Goal: Information Seeking & Learning: Find specific page/section

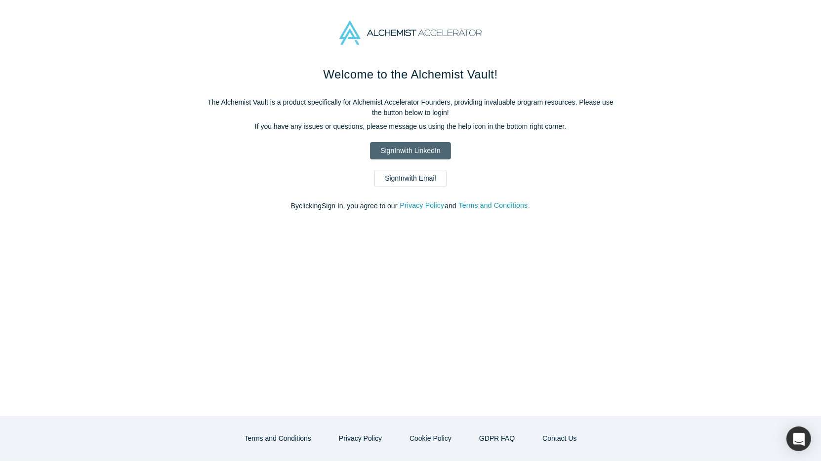
click at [412, 147] on link "Sign In with LinkedIn" at bounding box center [410, 150] width 81 height 17
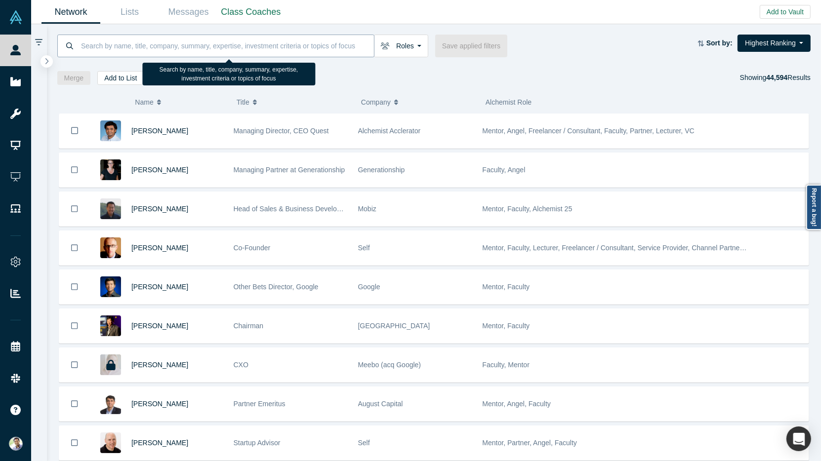
click at [128, 50] on input at bounding box center [227, 45] width 294 height 23
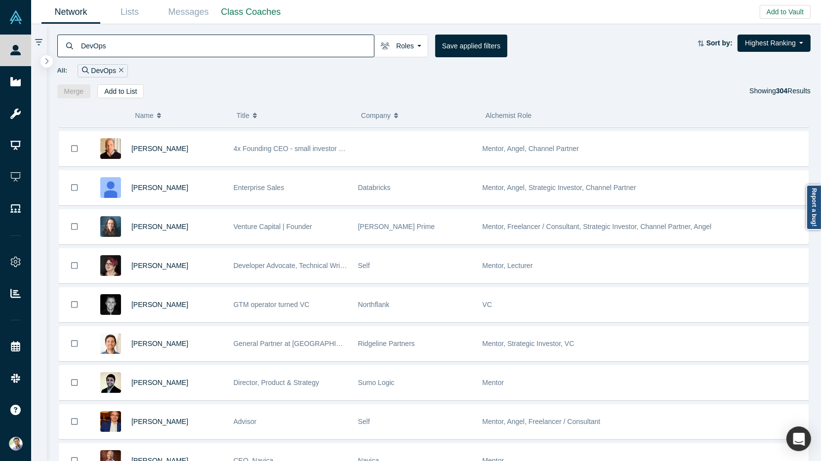
scroll to position [437, 0]
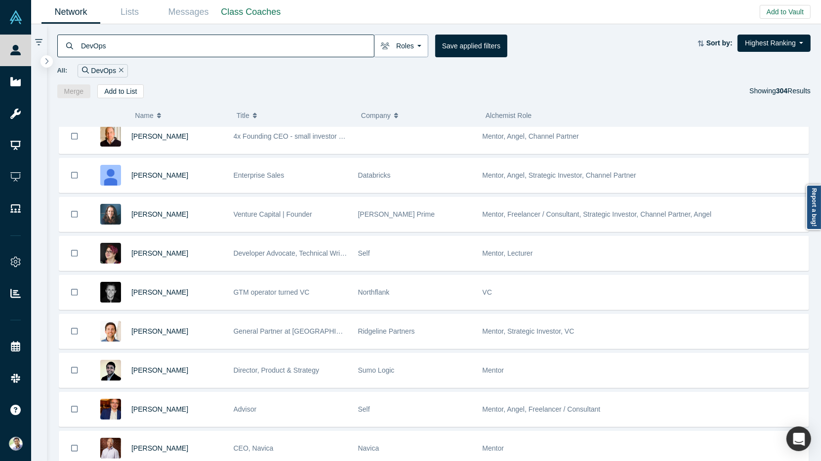
type input "DevOps"
click at [410, 51] on button "Roles" at bounding box center [401, 46] width 54 height 23
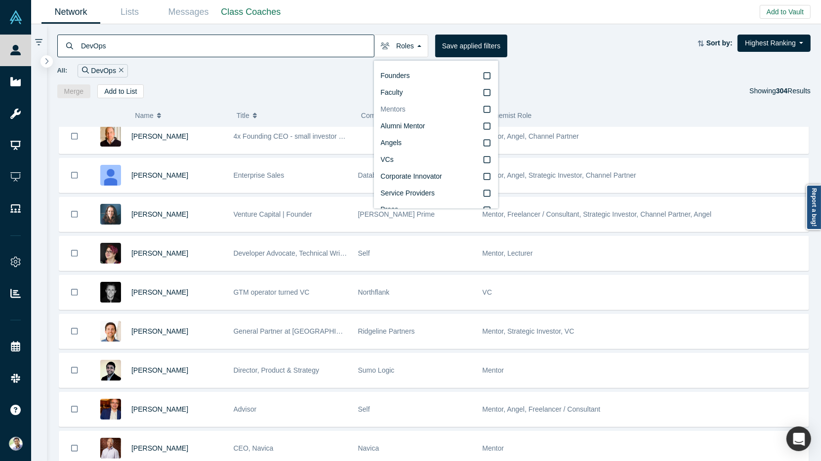
click at [487, 109] on icon at bounding box center [487, 110] width 7 height 8
click at [0, 0] on input "Mentors" at bounding box center [0, 0] width 0 height 0
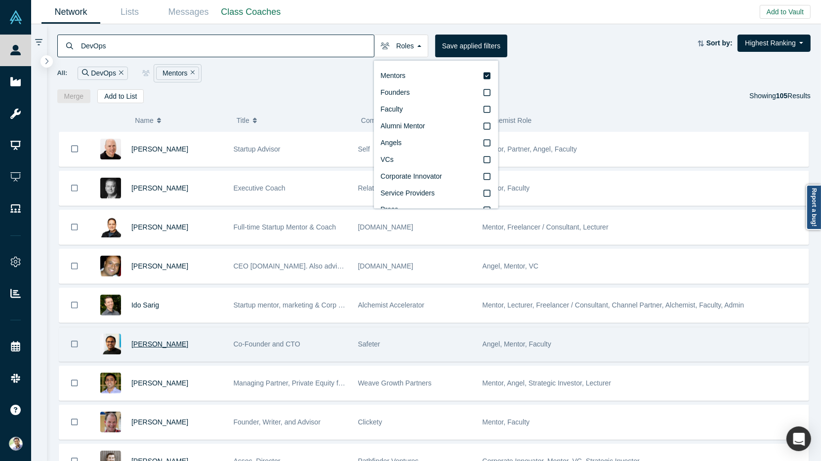
click at [153, 340] on span "Anand Das" at bounding box center [159, 344] width 57 height 8
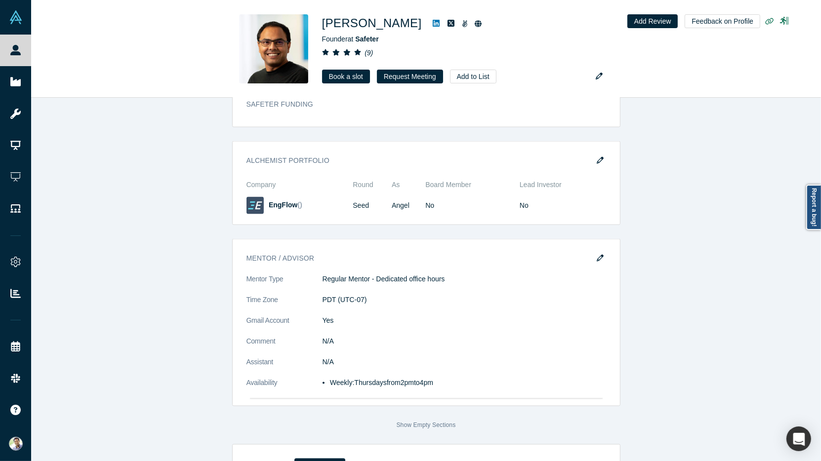
scroll to position [1539, 0]
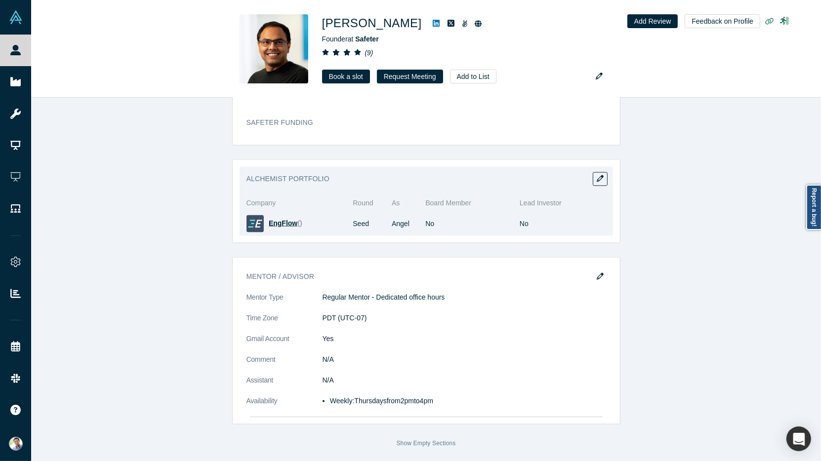
click at [282, 219] on span "EngFlow" at bounding box center [283, 223] width 29 height 8
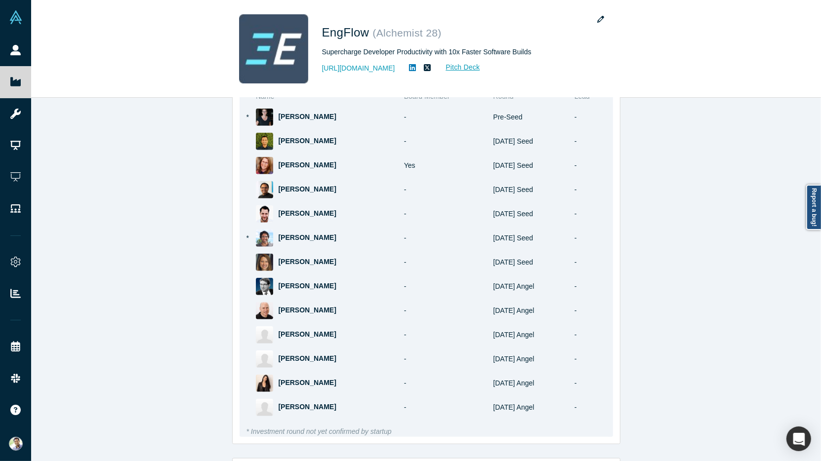
scroll to position [976, 0]
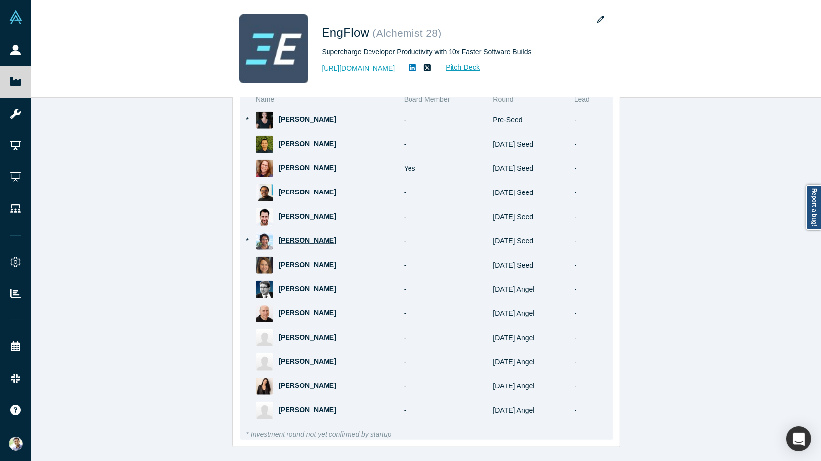
click at [301, 245] on span "Michael Stoppelman" at bounding box center [307, 241] width 58 height 8
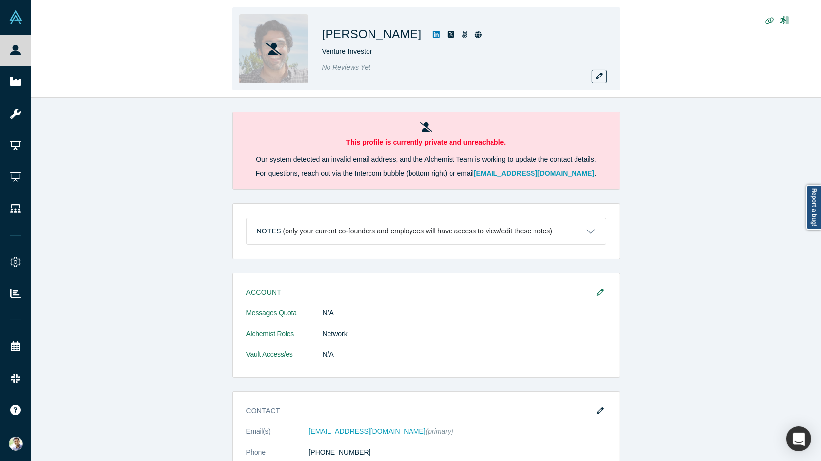
click at [440, 33] on icon at bounding box center [436, 34] width 7 height 7
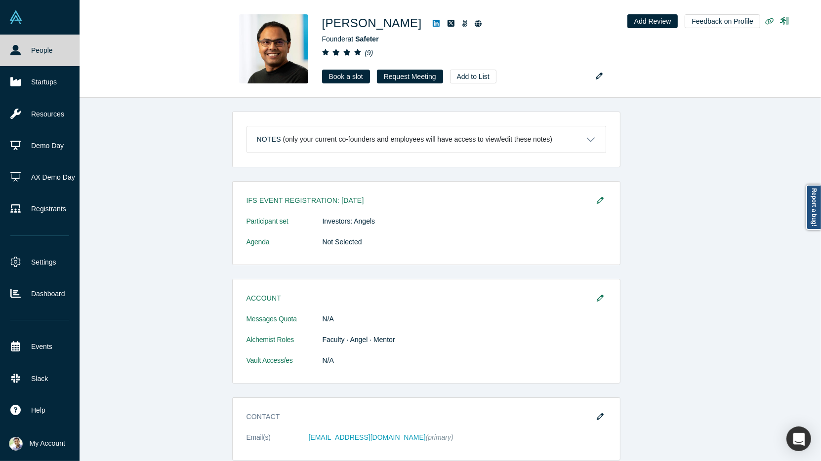
click at [26, 56] on link "People" at bounding box center [40, 51] width 80 height 32
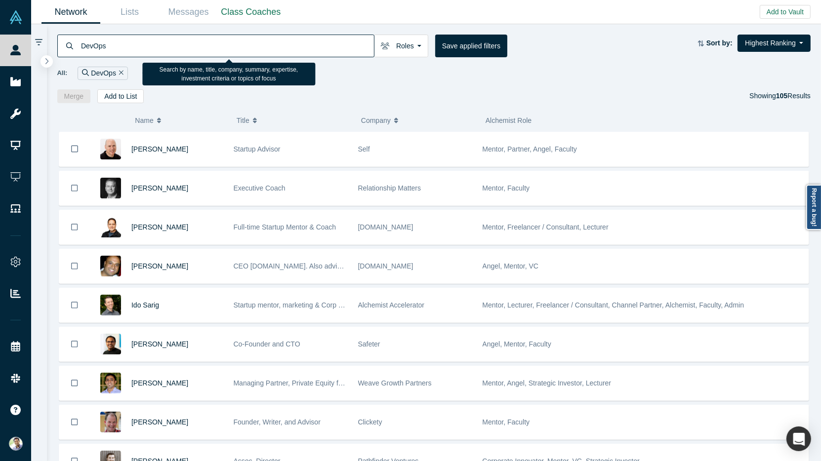
click at [93, 49] on input "DevOps" at bounding box center [227, 45] width 294 height 23
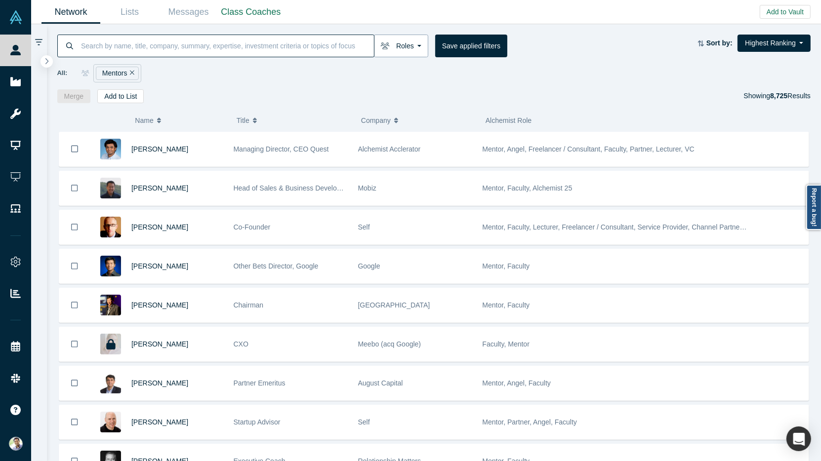
click at [414, 48] on button "Roles" at bounding box center [401, 46] width 54 height 23
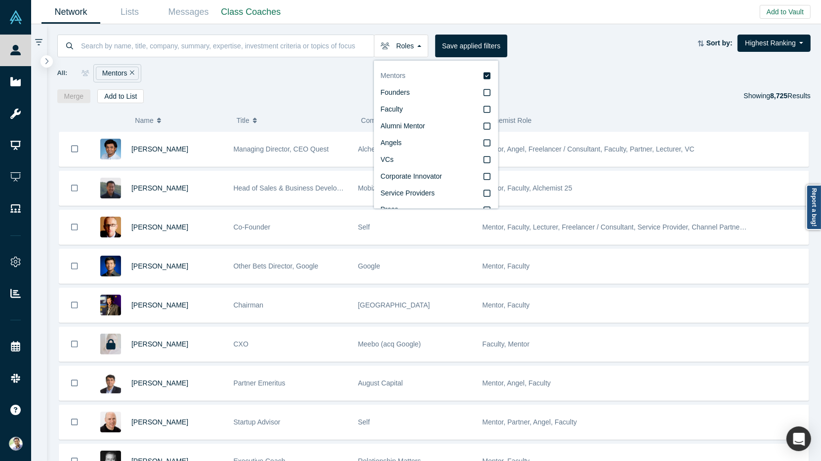
click at [487, 75] on icon at bounding box center [487, 76] width 7 height 8
click at [0, 0] on input "Mentors" at bounding box center [0, 0] width 0 height 0
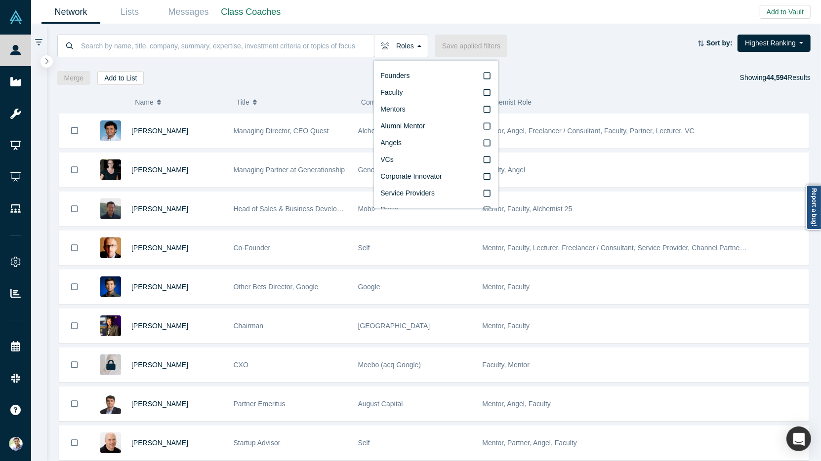
click at [309, 82] on div "Merge Add to List Showing 44,594 Results" at bounding box center [434, 78] width 754 height 14
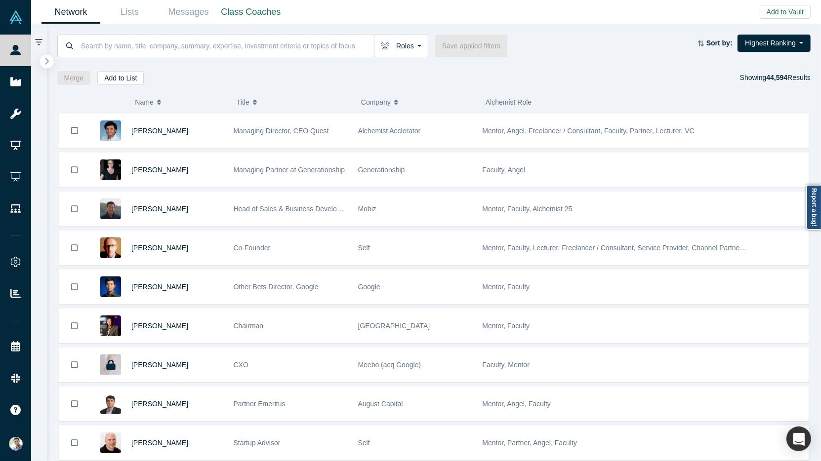
click at [49, 65] on button "button" at bounding box center [46, 61] width 13 height 13
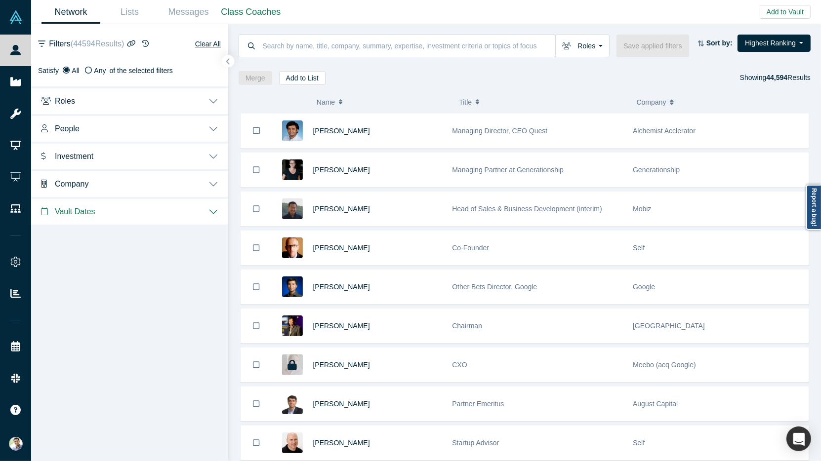
click at [212, 129] on button "People" at bounding box center [129, 128] width 197 height 28
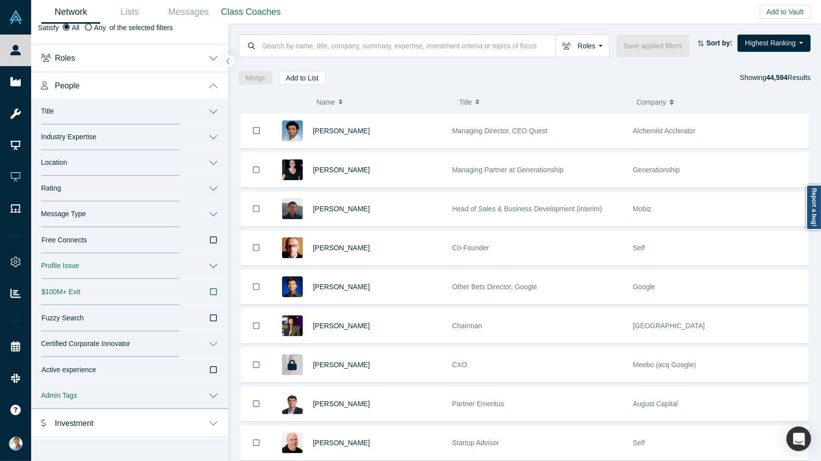
scroll to position [42, 0]
click at [209, 113] on button "Title" at bounding box center [129, 113] width 197 height 26
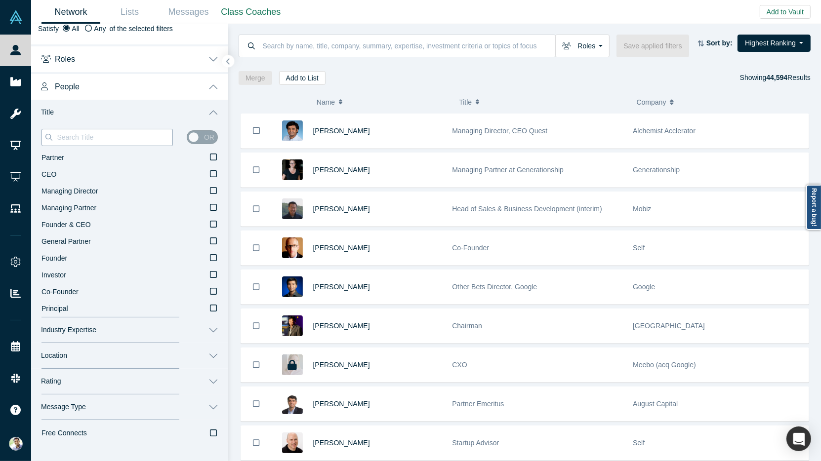
click at [83, 138] on input at bounding box center [114, 137] width 117 height 13
type input "C"
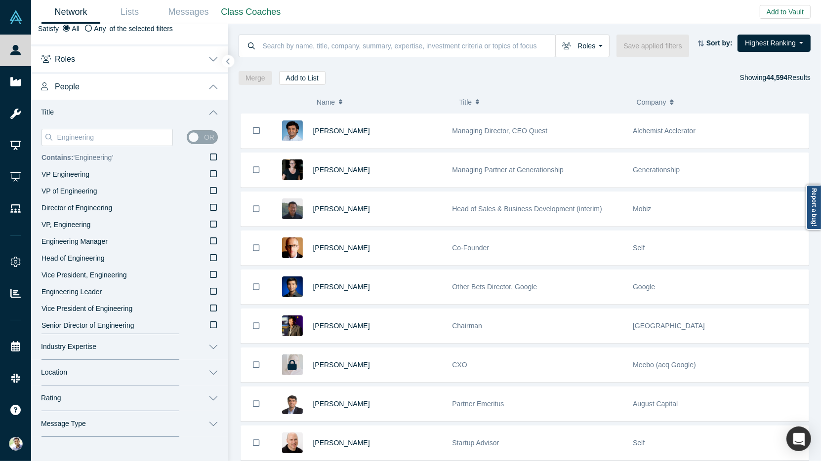
type input "Engineering"
click at [214, 158] on icon at bounding box center [213, 157] width 7 height 8
click at [0, 0] on input "Contains: ‘ Engineering ’" at bounding box center [0, 0] width 0 height 0
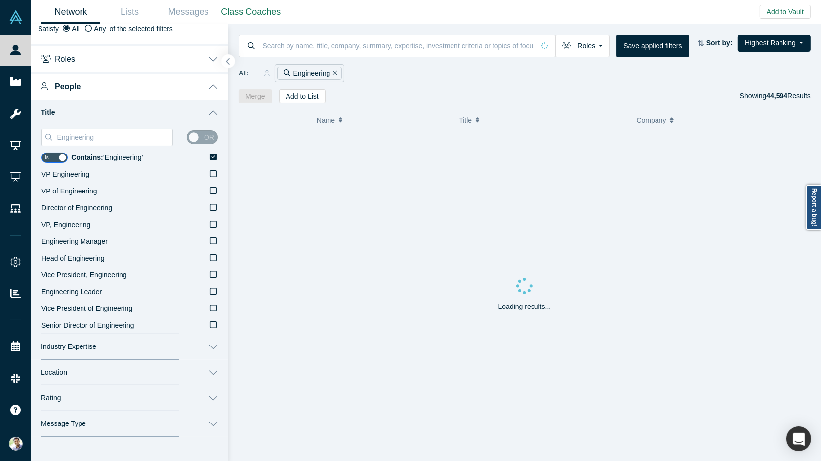
click at [230, 63] on icon "button" at bounding box center [228, 61] width 5 height 7
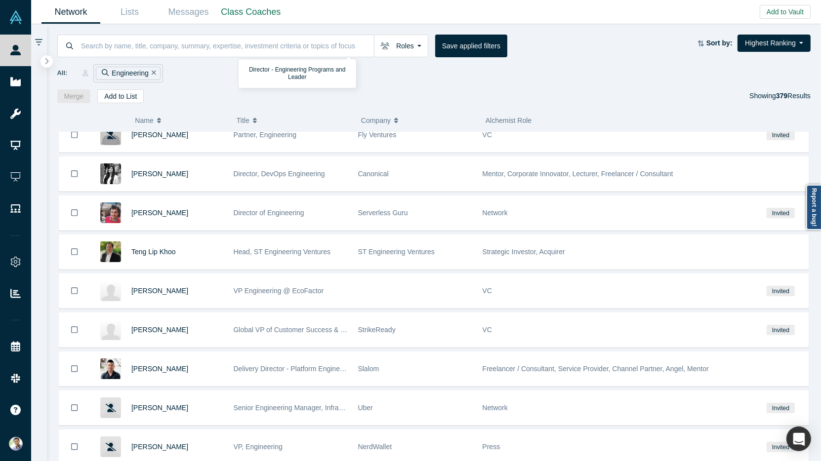
scroll to position [688, 0]
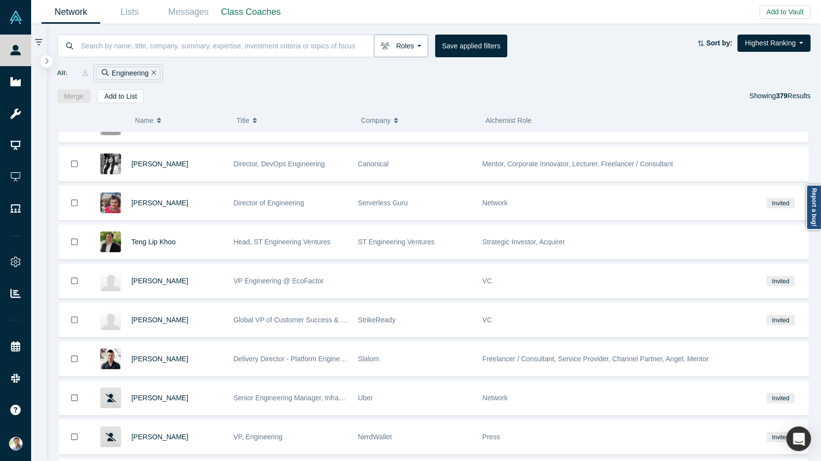
click at [418, 48] on button "Roles" at bounding box center [401, 46] width 54 height 23
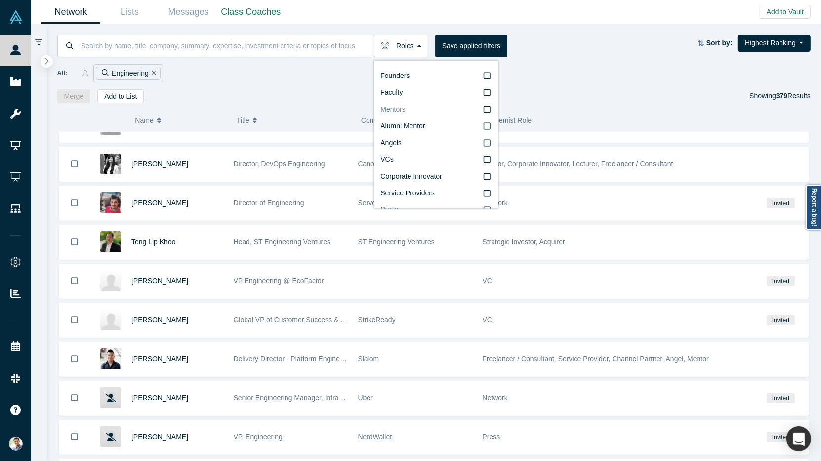
click at [488, 111] on icon at bounding box center [487, 110] width 7 height 8
click at [0, 0] on input "Mentors" at bounding box center [0, 0] width 0 height 0
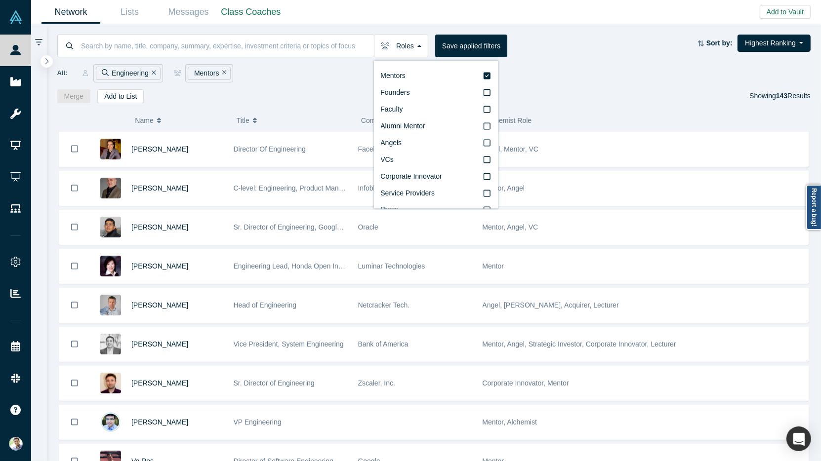
click at [255, 99] on div "Merge Add to List Showing 143 Results" at bounding box center [434, 96] width 754 height 14
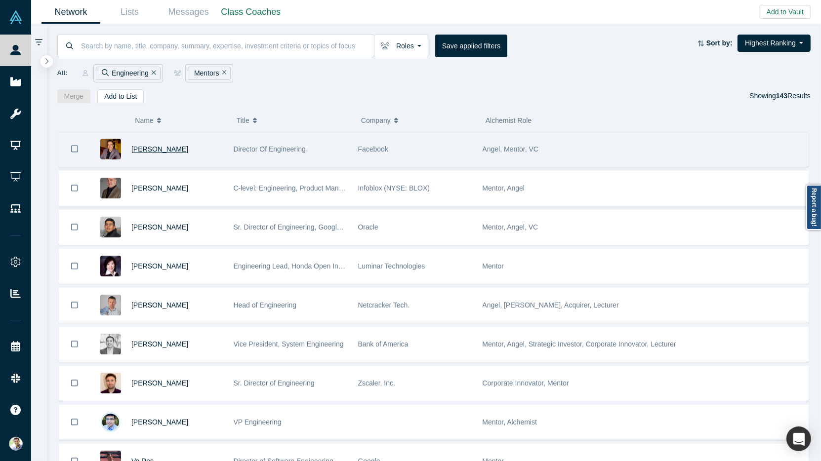
click at [154, 145] on span "Rodrigo Schmidt" at bounding box center [159, 149] width 57 height 8
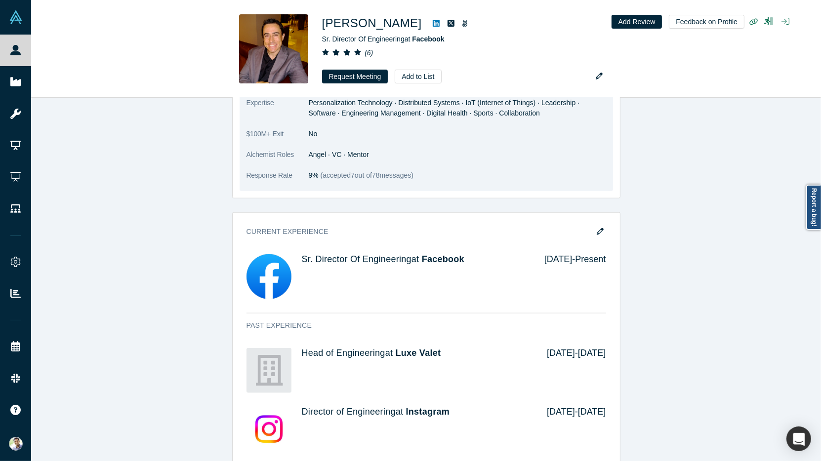
scroll to position [966, 0]
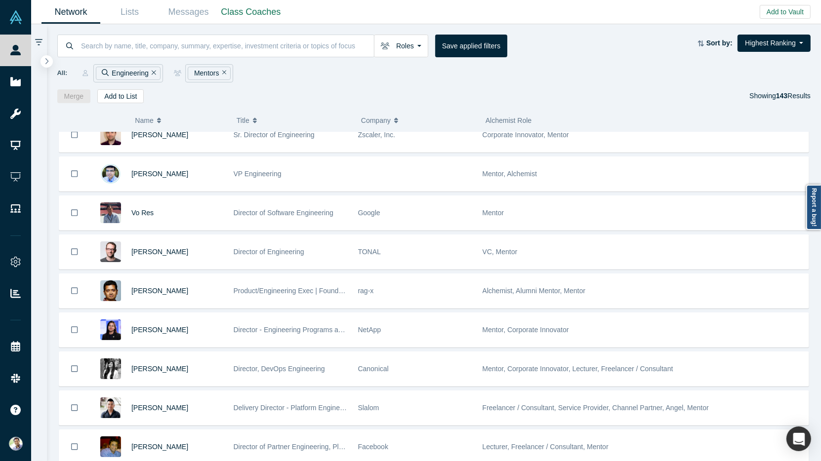
scroll to position [255, 0]
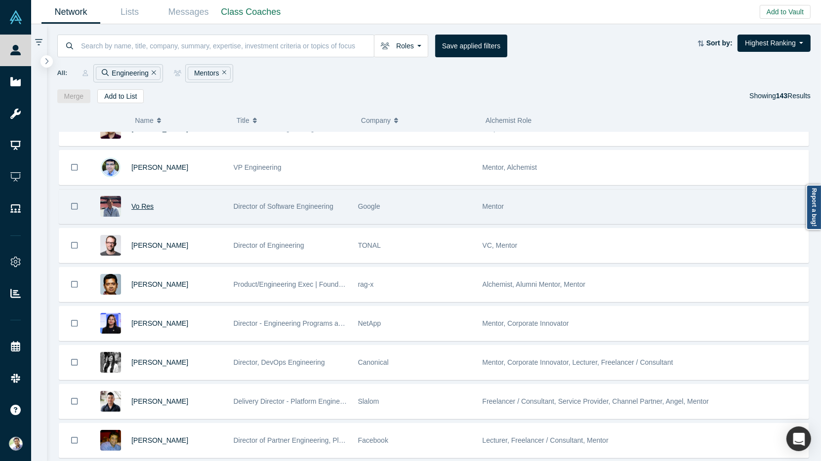
click at [143, 203] on span "Vo Res" at bounding box center [142, 207] width 22 height 8
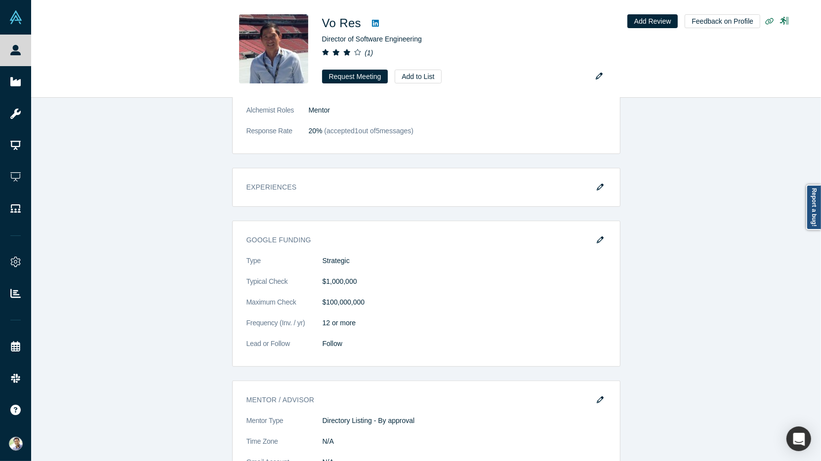
scroll to position [430, 0]
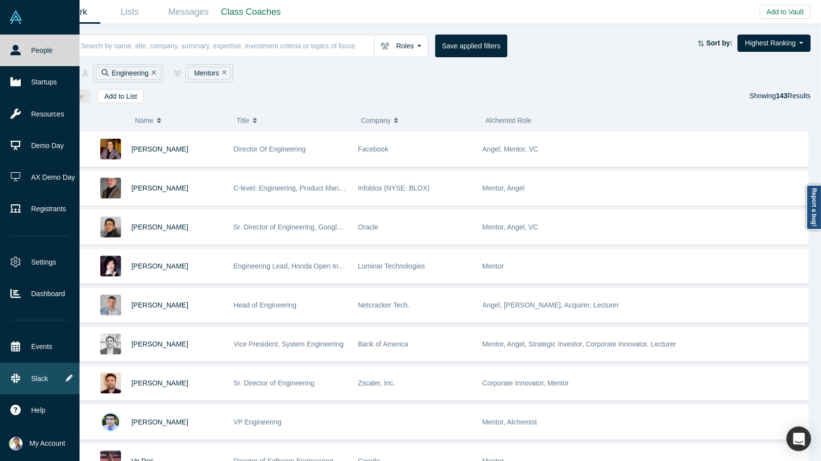
click at [47, 375] on link "Slack" at bounding box center [40, 379] width 80 height 32
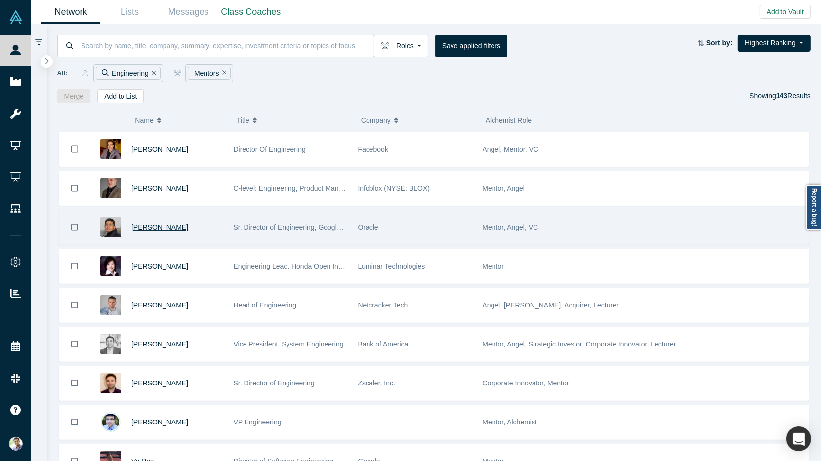
click at [154, 223] on span "Thirumalesh Reddy" at bounding box center [159, 227] width 57 height 8
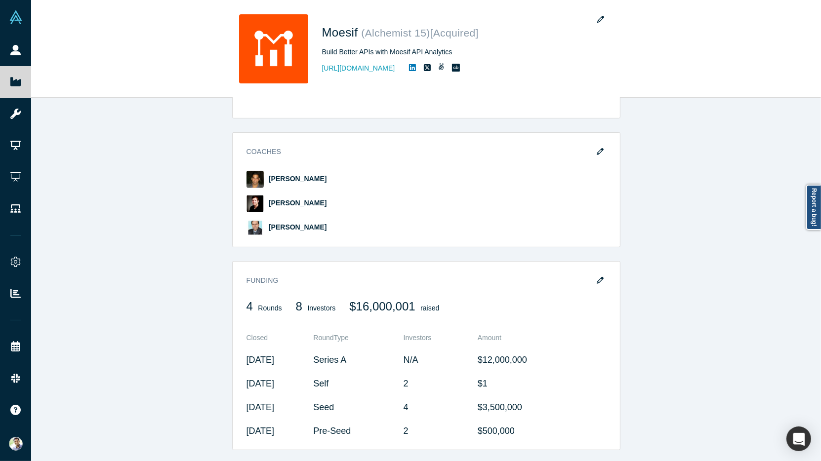
scroll to position [285, 0]
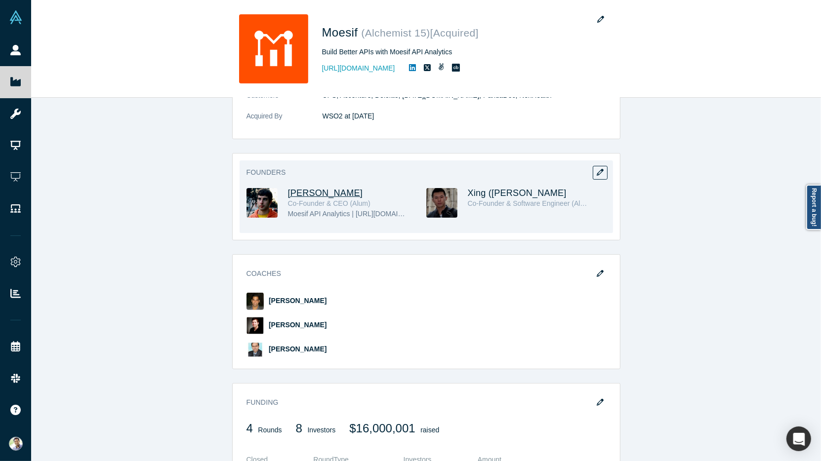
click at [320, 188] on span "[PERSON_NAME]" at bounding box center [325, 193] width 75 height 10
